Goal: Information Seeking & Learning: Understand process/instructions

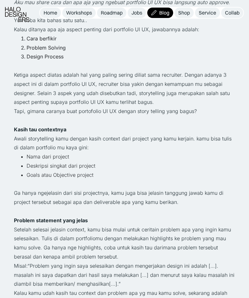
scroll to position [379, 0]
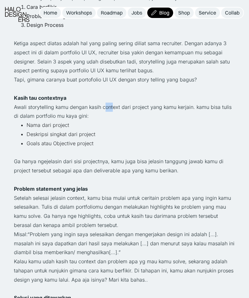
drag, startPoint x: 104, startPoint y: 106, endPoint x: 111, endPoint y: 110, distance: 8.7
click at [111, 110] on p "Awali storytelling kamu dengan kasih context dari project yang kamu kerjain. ka…" at bounding box center [124, 112] width 221 height 18
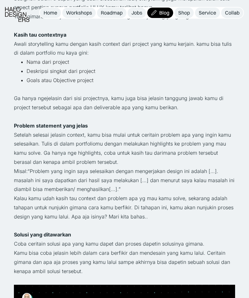
scroll to position [474, 0]
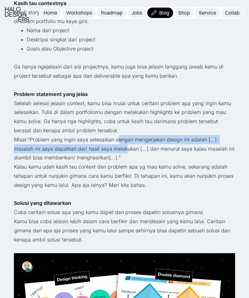
drag, startPoint x: 116, startPoint y: 138, endPoint x: 127, endPoint y: 148, distance: 14.7
click at [126, 147] on p "Misal:“Problem yang ingin saya selesaikan dengan mengerjakan design ini adalah …" at bounding box center [124, 148] width 221 height 27
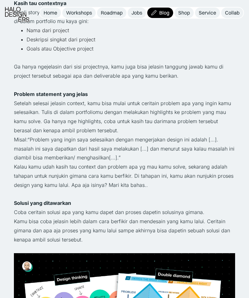
click at [127, 148] on p "Misal:“Problem yang ingin saya selesaikan dengan mengerjakan design ini adalah …" at bounding box center [124, 148] width 221 height 27
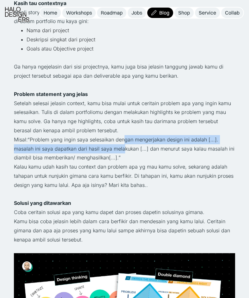
drag, startPoint x: 122, startPoint y: 140, endPoint x: 124, endPoint y: 150, distance: 10.5
click at [124, 150] on p "Misal:“Problem yang ingin saya selesaikan dengan mengerjakan design ini adalah …" at bounding box center [124, 148] width 221 height 27
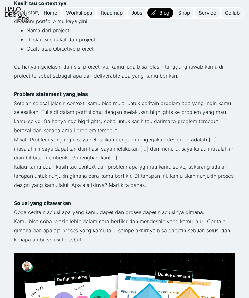
click at [124, 152] on p "Misal:“Problem yang ingin saya selesaikan dengan mengerjakan design ini adalah …" at bounding box center [124, 148] width 221 height 27
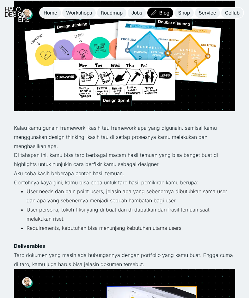
scroll to position [758, 0]
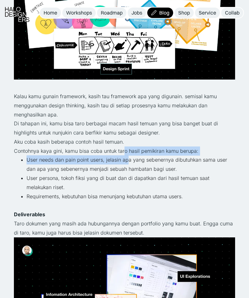
drag, startPoint x: 123, startPoint y: 151, endPoint x: 128, endPoint y: 157, distance: 7.9
click at [128, 157] on div "Buat UI UX Designer, bisa dibilang portfolio itu kaya senjata perang utama yang…" at bounding box center [124, 37] width 221 height 1064
click at [128, 157] on li "User needs dan pain point users, jelasin apa yang sebenernya dibutuhkan sama us…" at bounding box center [131, 164] width 208 height 18
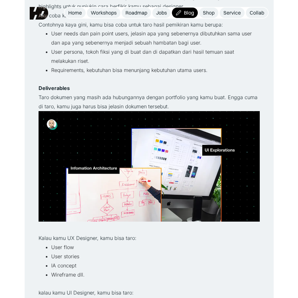
scroll to position [821, 0]
